Goal: Complete application form

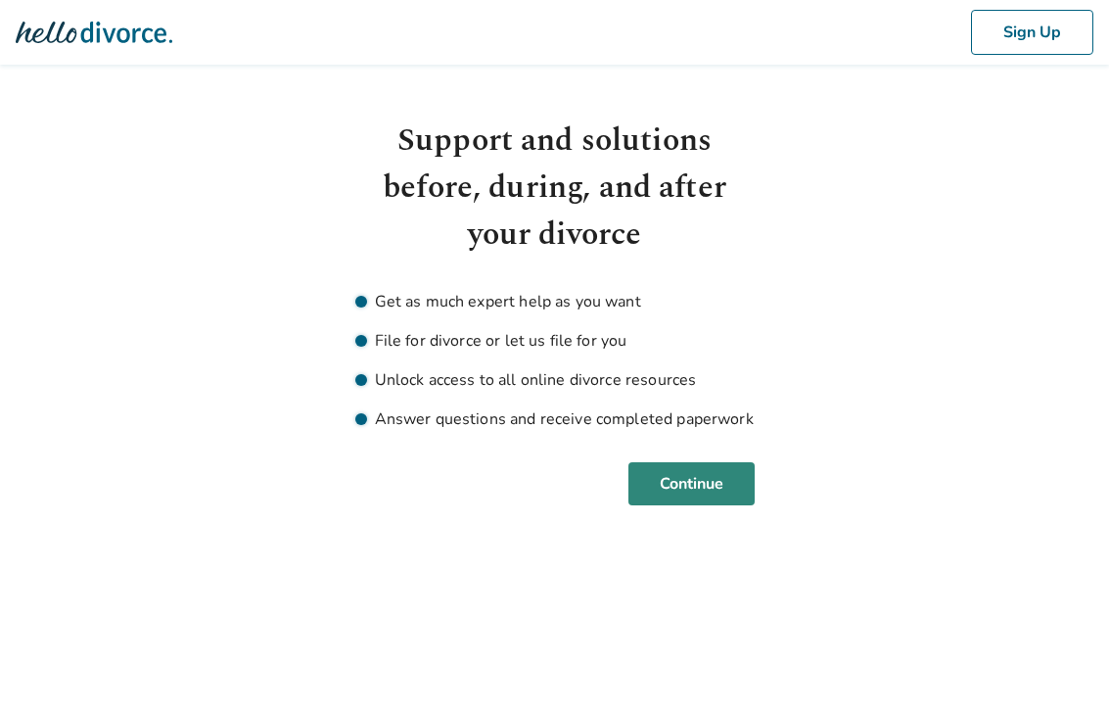
click at [686, 475] on button "Continue" at bounding box center [691, 483] width 126 height 43
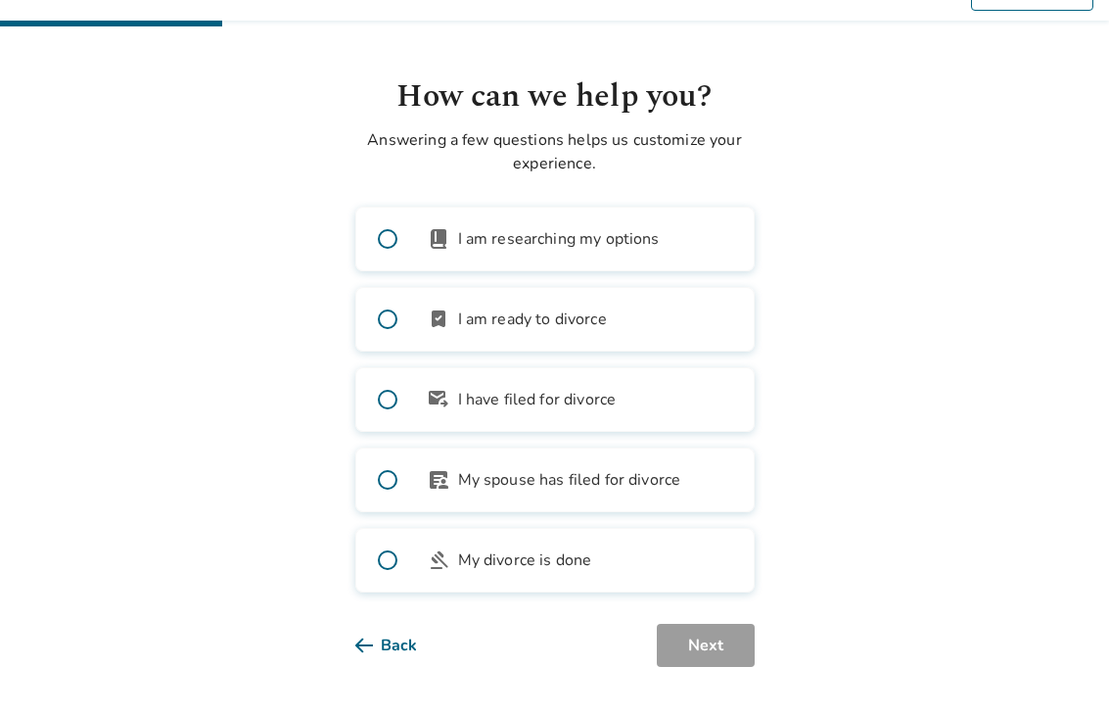
scroll to position [48, 0]
click at [386, 229] on span at bounding box center [387, 239] width 63 height 63
click at [393, 239] on span at bounding box center [387, 239] width 63 height 63
click at [388, 233] on span at bounding box center [387, 239] width 63 height 63
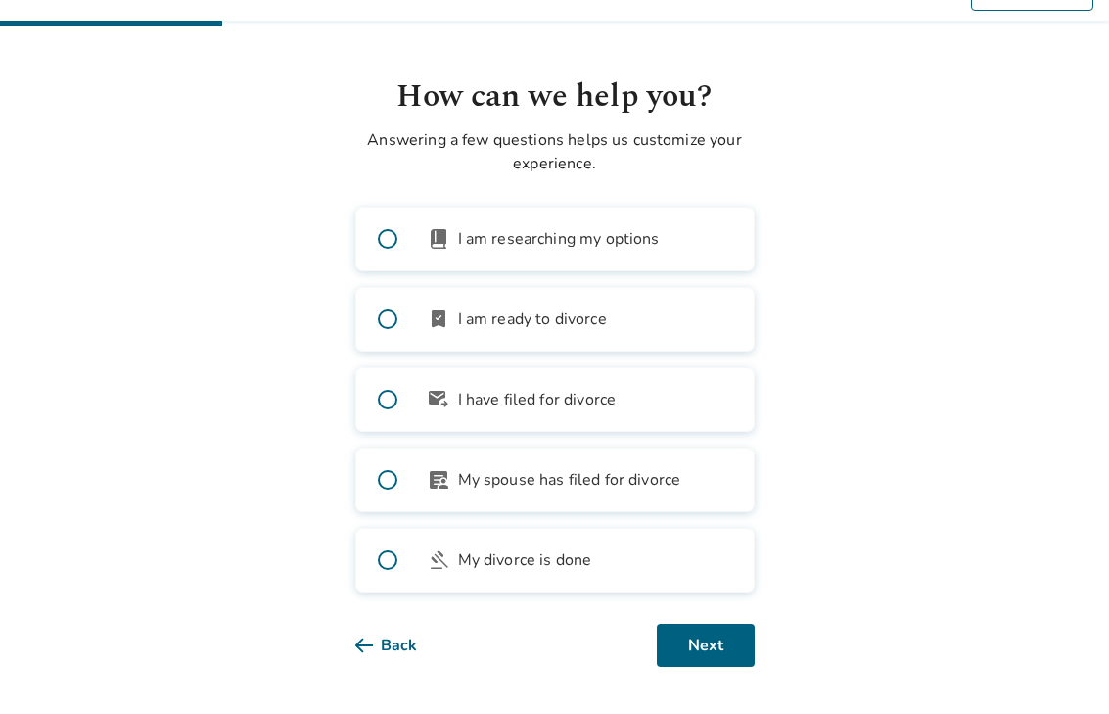
click at [388, 233] on span at bounding box center [387, 239] width 63 height 63
click at [721, 640] on button "Next" at bounding box center [706, 645] width 98 height 43
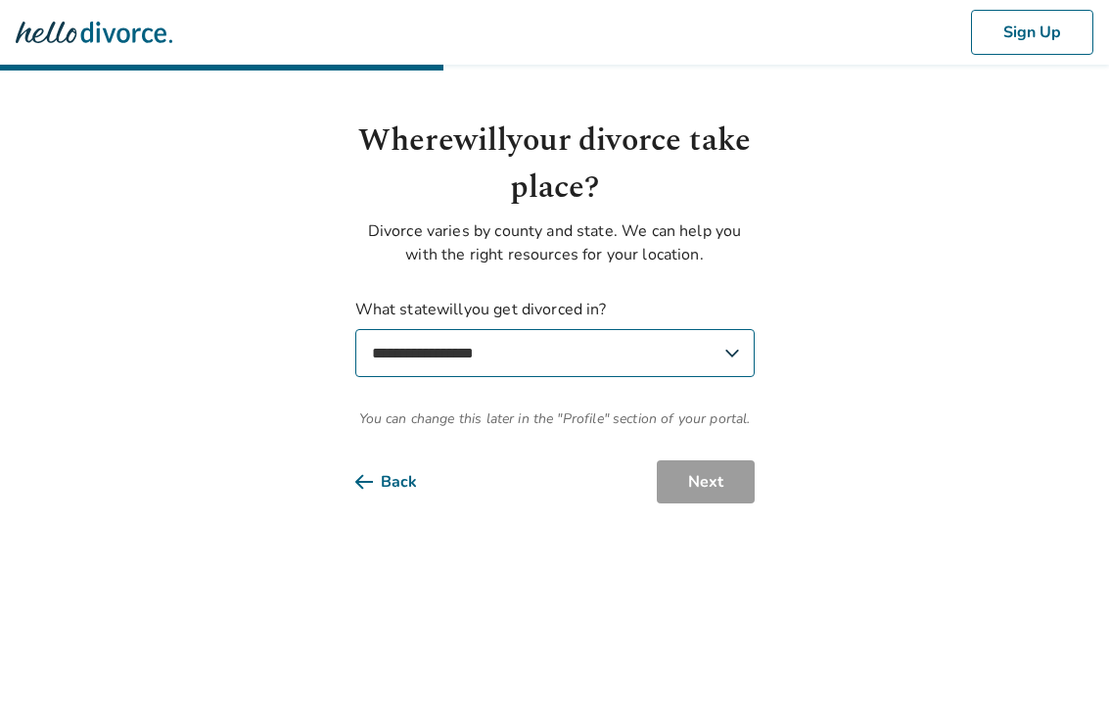
select select "**"
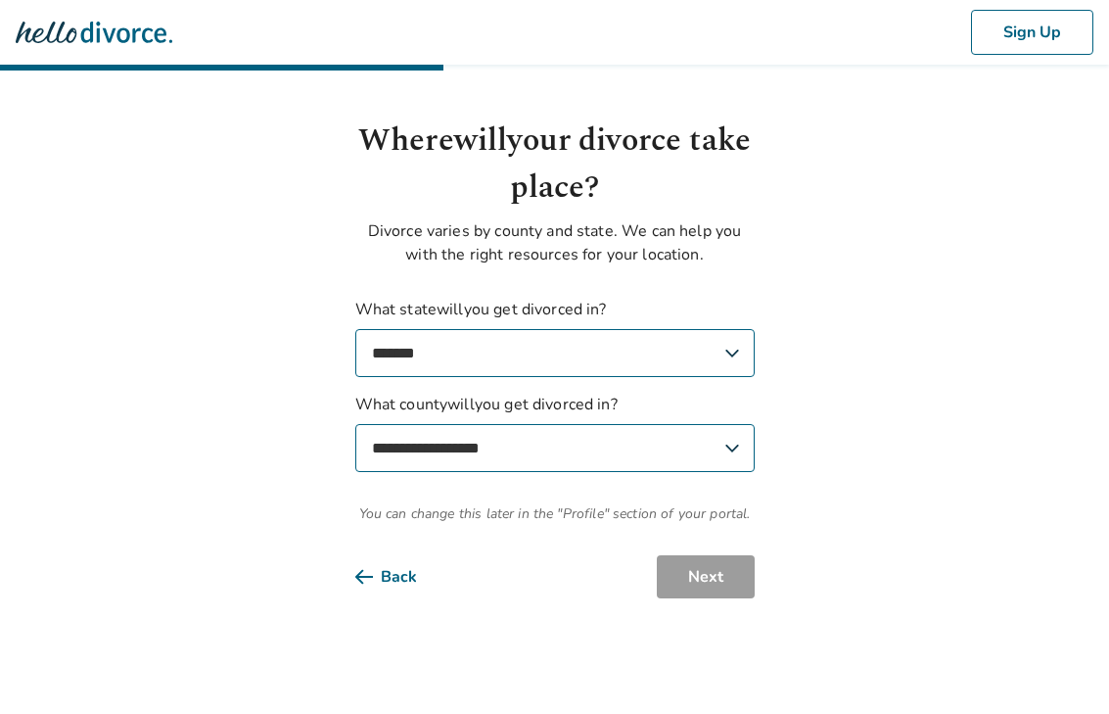
select select "**********"
click at [711, 583] on button "Next" at bounding box center [706, 576] width 98 height 43
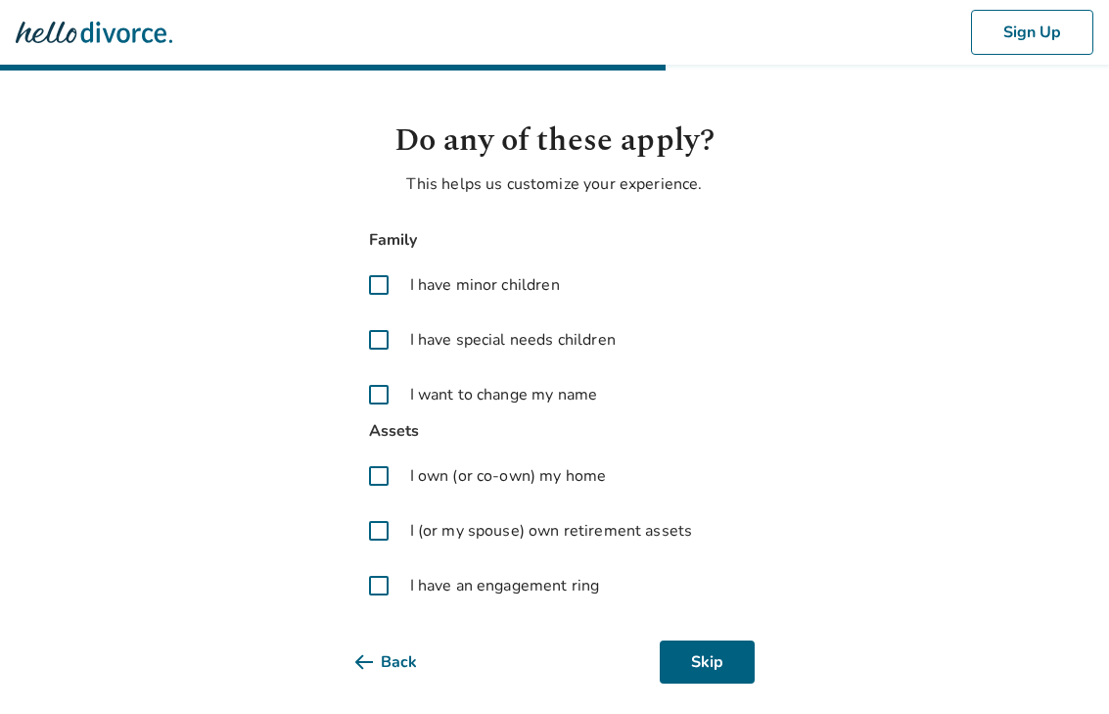
click at [375, 532] on span at bounding box center [378, 530] width 47 height 47
click at [376, 532] on span at bounding box center [378, 530] width 47 height 47
click at [699, 663] on button "Next" at bounding box center [706, 661] width 98 height 43
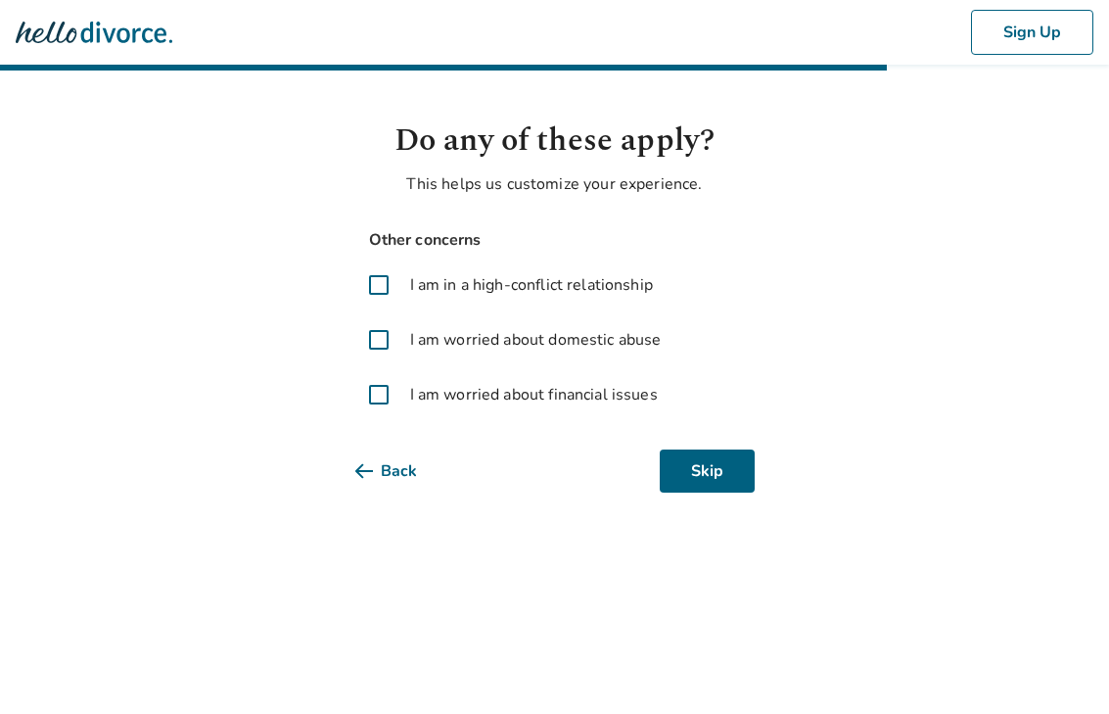
click at [379, 399] on span at bounding box center [378, 394] width 47 height 47
click at [701, 472] on button "Next" at bounding box center [706, 470] width 98 height 43
